Goal: Find specific page/section: Find specific page/section

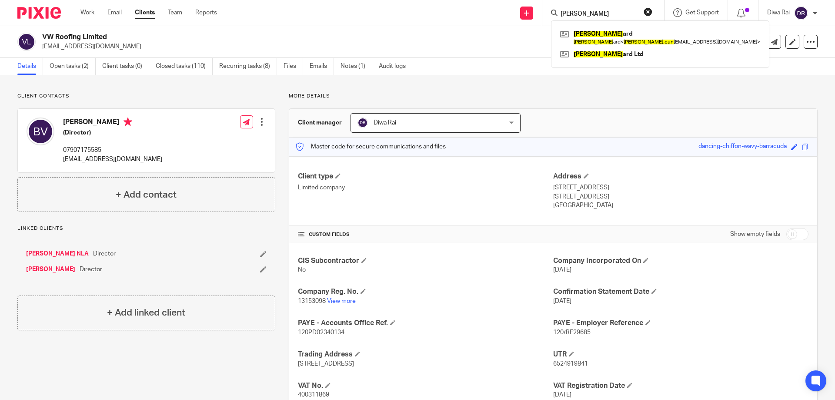
drag, startPoint x: 590, startPoint y: 14, endPoint x: 476, endPoint y: 11, distance: 113.6
click at [476, 11] on div "Send new email Create task Add client carl cun Carl Cun ard Carl Cun ard < carl…" at bounding box center [532, 13] width 605 height 26
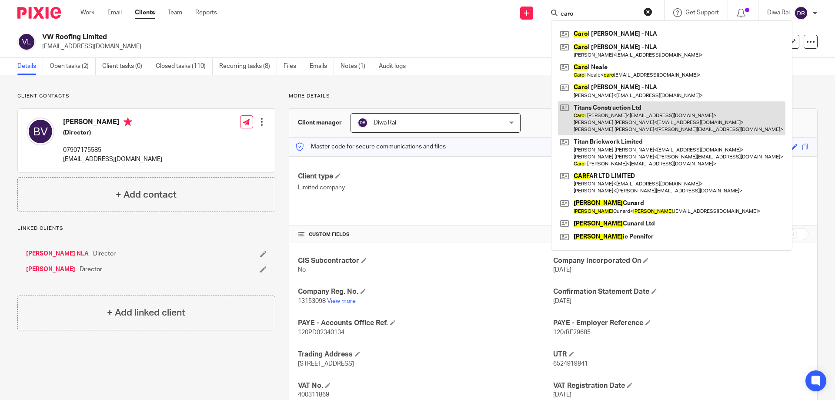
type input "caro"
click at [617, 110] on link at bounding box center [672, 118] width 228 height 34
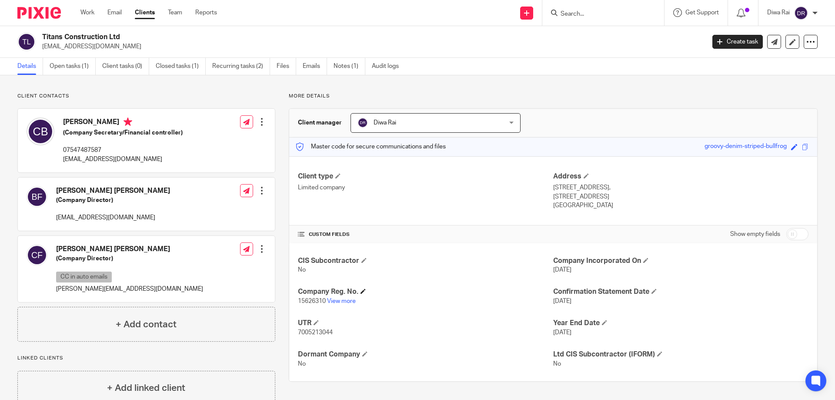
scroll to position [23, 0]
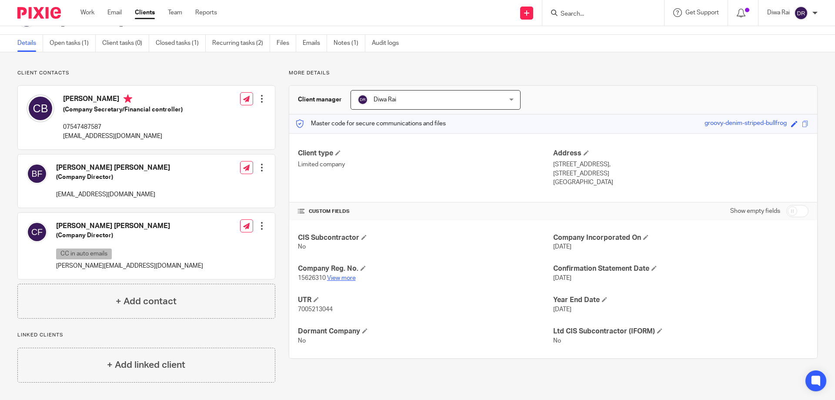
click at [335, 280] on link "View more" at bounding box center [341, 278] width 29 height 6
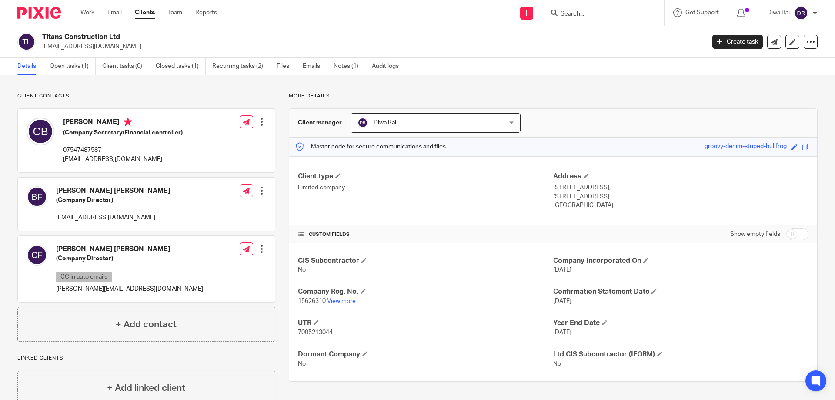
click at [260, 122] on div at bounding box center [262, 121] width 9 height 9
click at [213, 143] on link "Edit contact" at bounding box center [220, 141] width 83 height 13
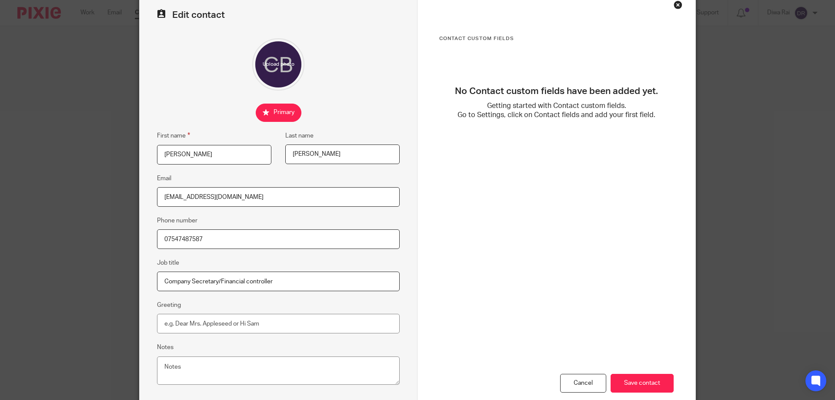
scroll to position [93, 0]
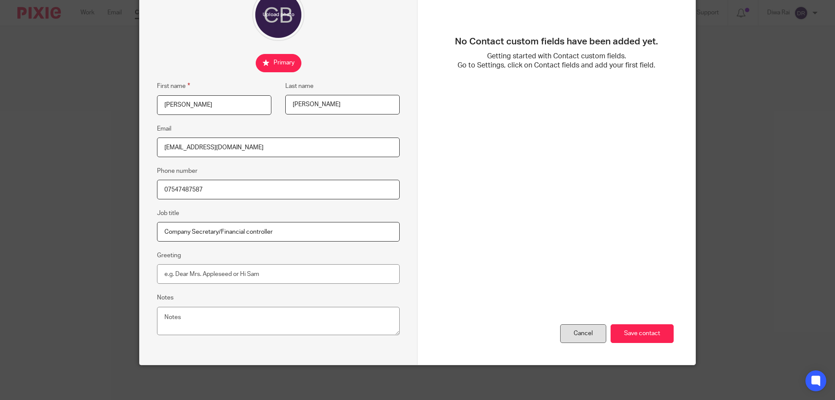
click at [575, 335] on div "Cancel" at bounding box center [583, 333] width 46 height 19
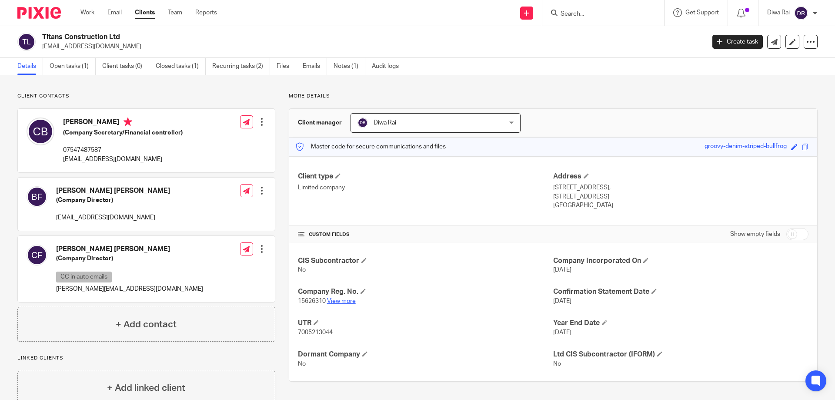
click at [348, 302] on link "View more" at bounding box center [341, 301] width 29 height 6
click at [570, 14] on input "Search" at bounding box center [599, 14] width 78 height 8
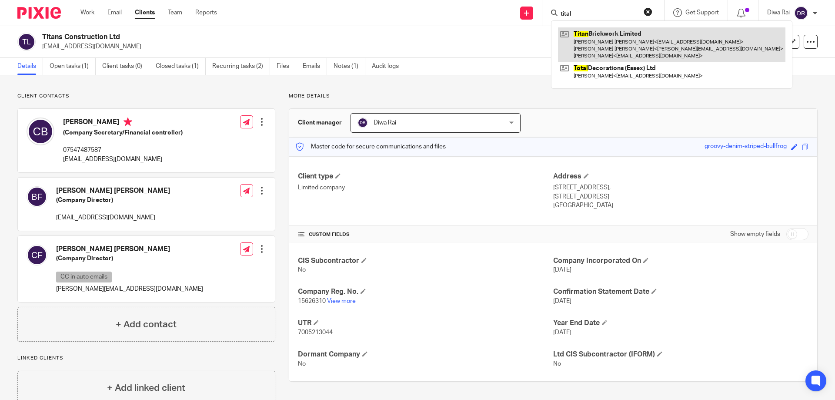
type input "tital"
click at [590, 36] on link at bounding box center [672, 44] width 228 height 34
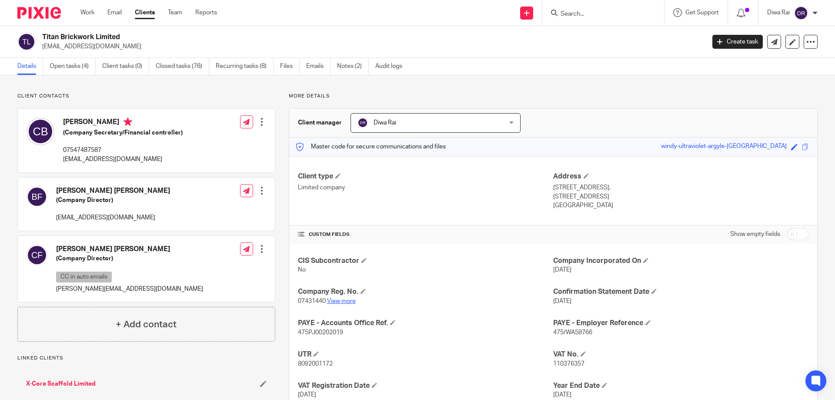
click at [341, 302] on link "View more" at bounding box center [341, 301] width 29 height 6
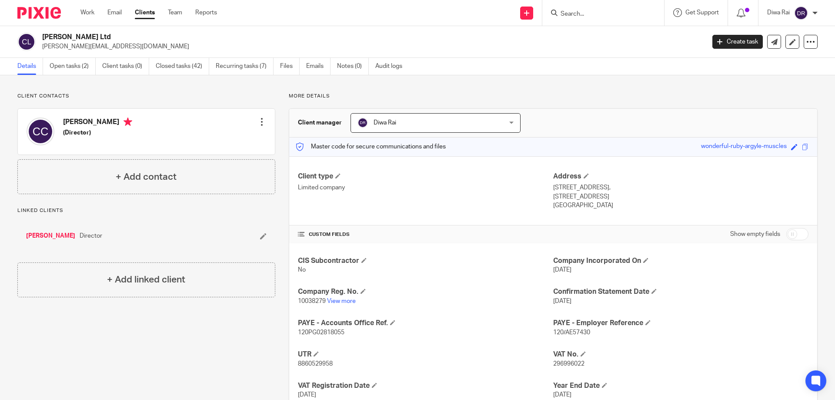
click at [576, 14] on input "Search" at bounding box center [599, 14] width 78 height 8
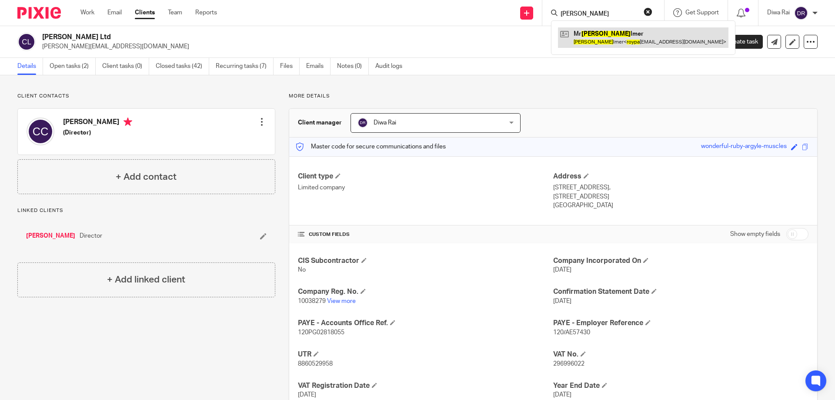
type input "[PERSON_NAME]"
click at [624, 29] on link at bounding box center [643, 37] width 171 height 20
